Goal: Transaction & Acquisition: Purchase product/service

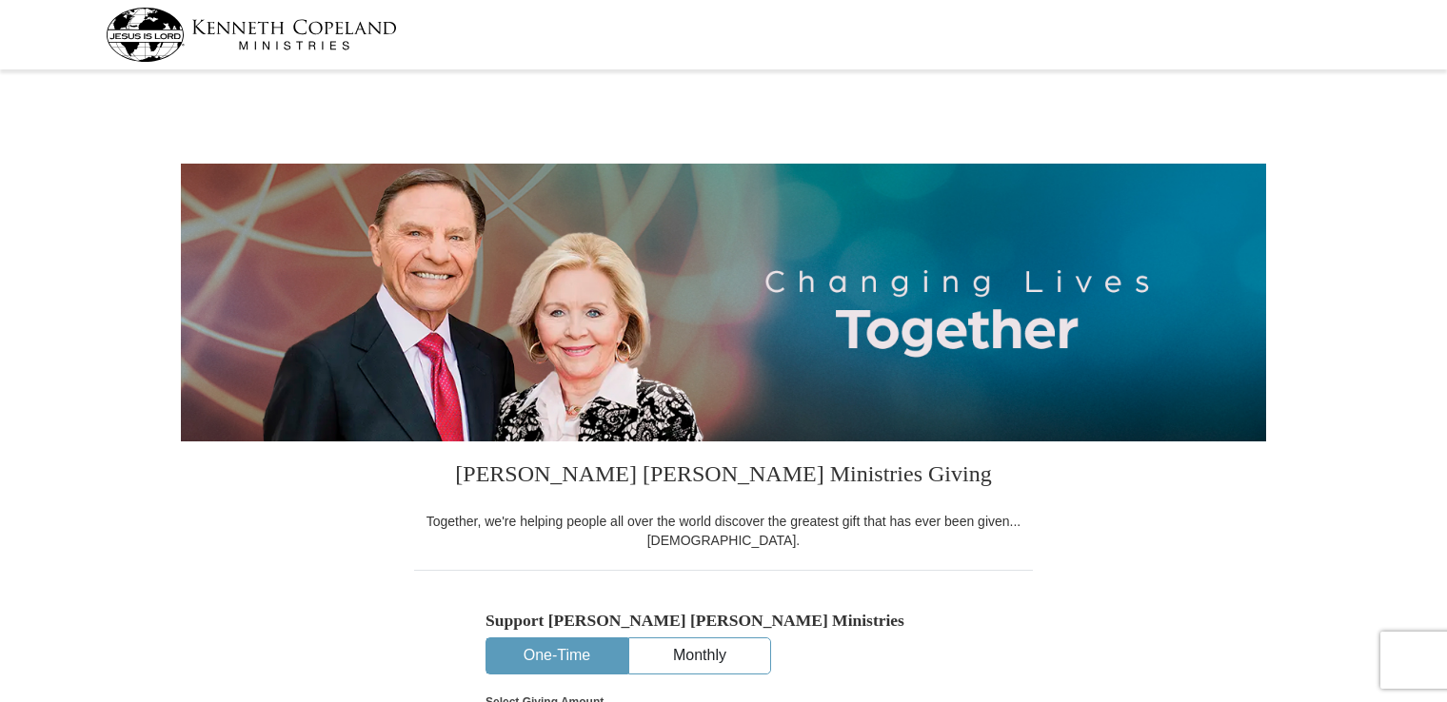
select select "[GEOGRAPHIC_DATA]"
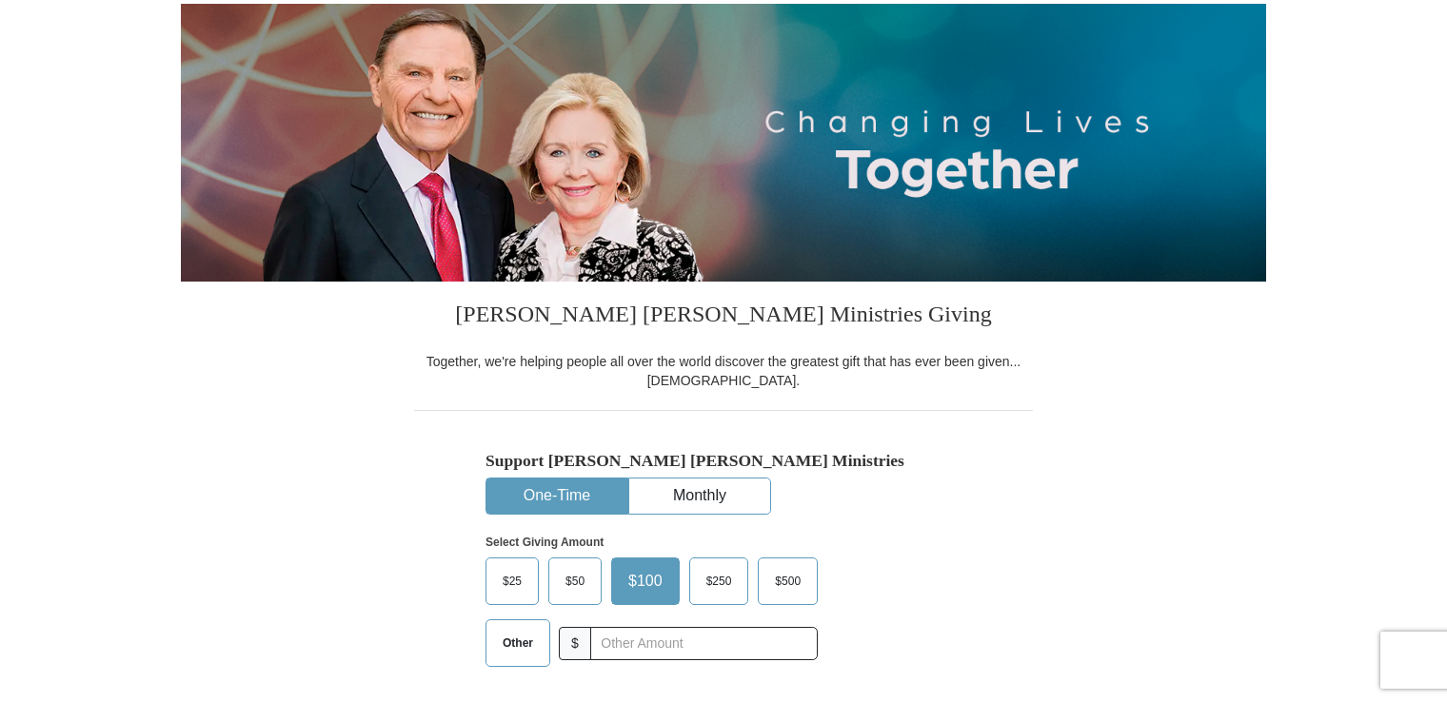
scroll to position [381, 0]
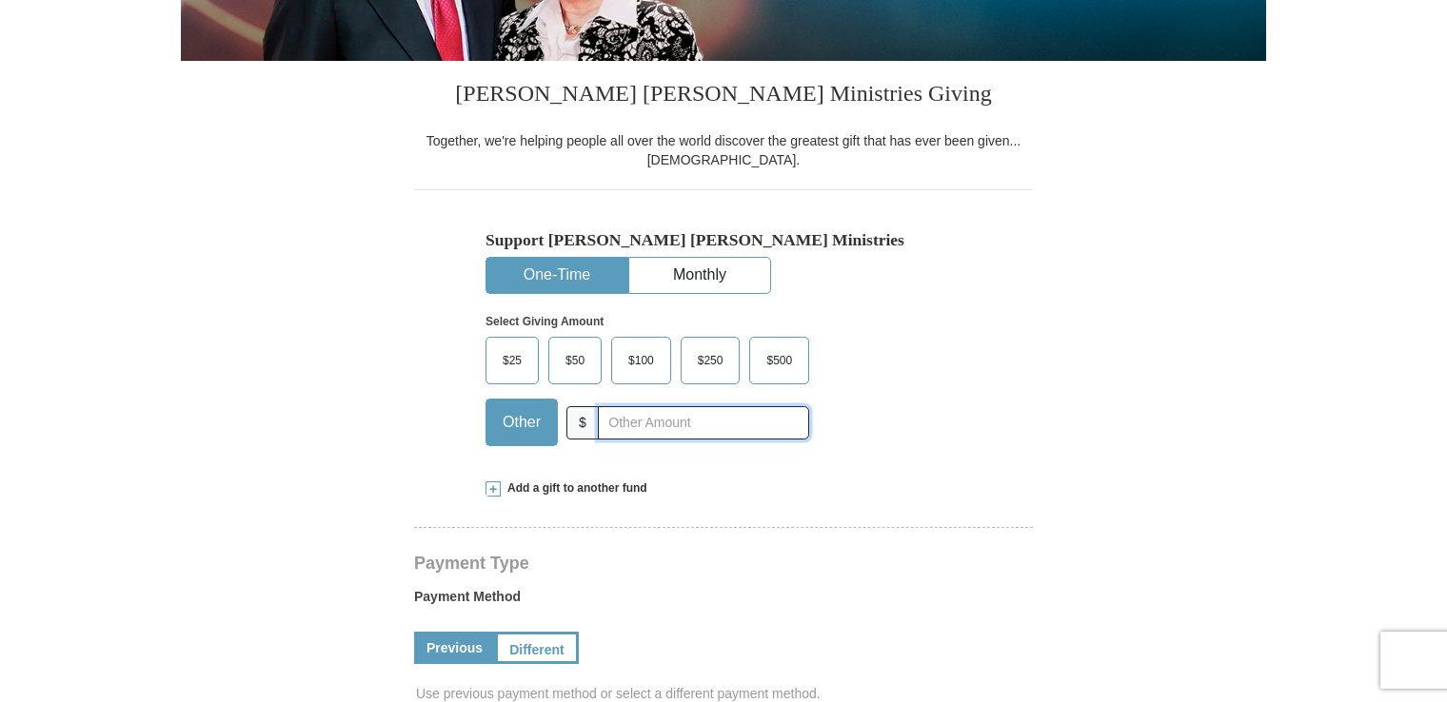
click at [632, 417] on input "text" at bounding box center [703, 422] width 211 height 33
type input "140"
click at [765, 572] on div "Payment Type Payment Method Previous Different Use previous payment method or s…" at bounding box center [723, 702] width 619 height 292
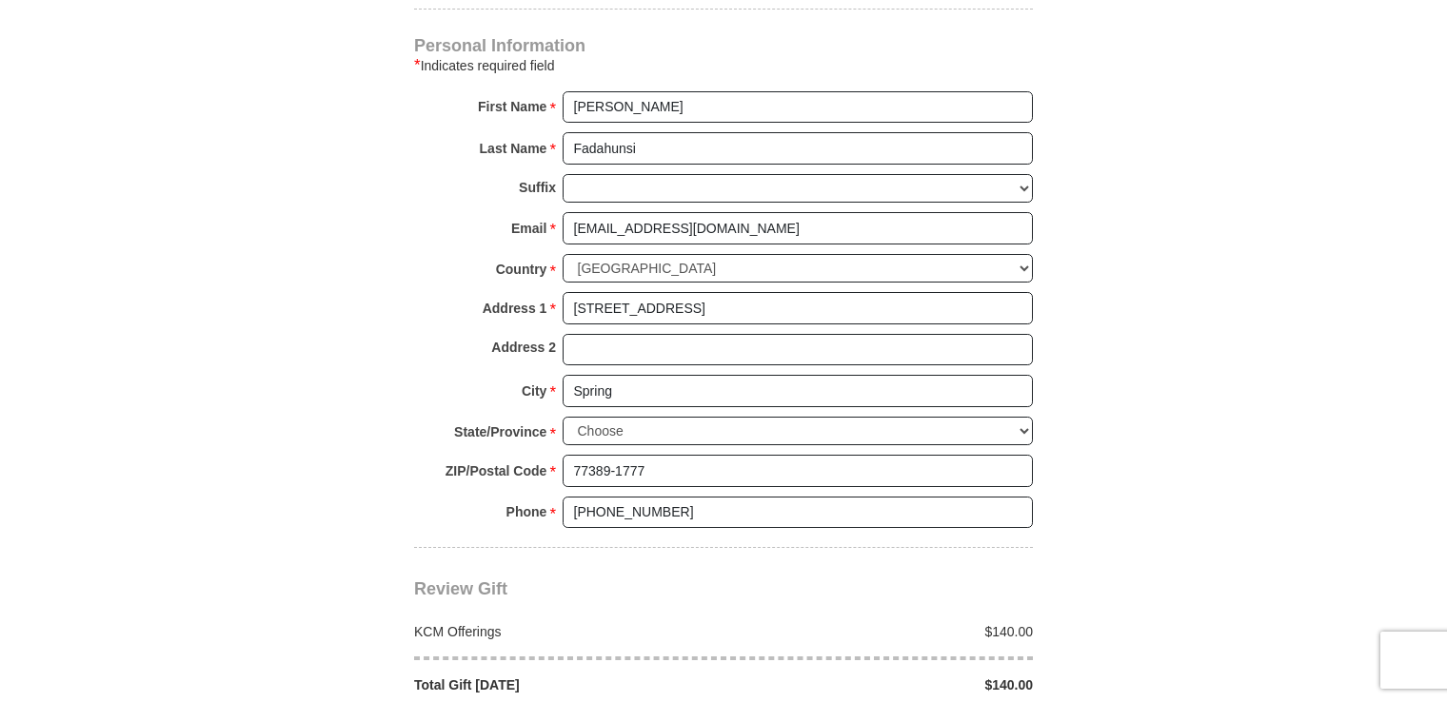
scroll to position [1428, 0]
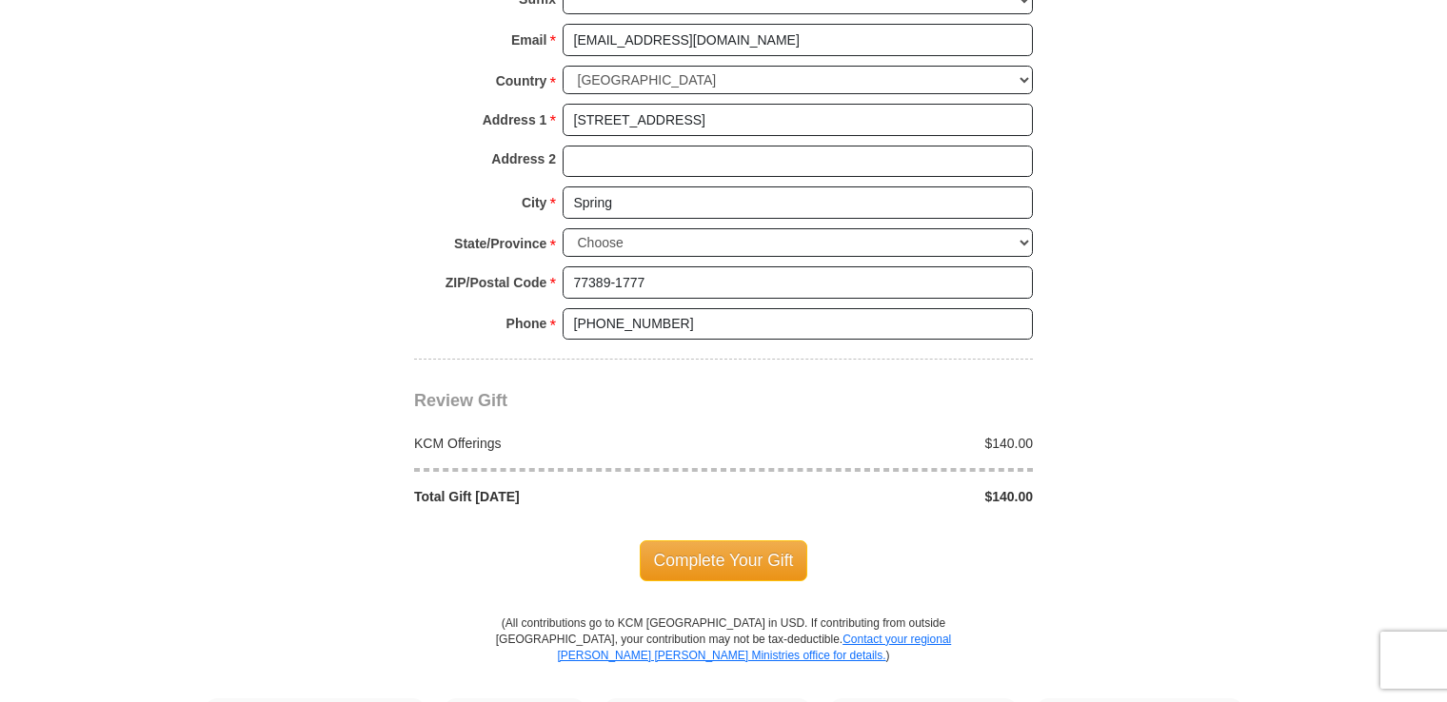
click at [784, 544] on span "Complete Your Gift" at bounding box center [724, 561] width 168 height 40
